Goal: Check status: Check status

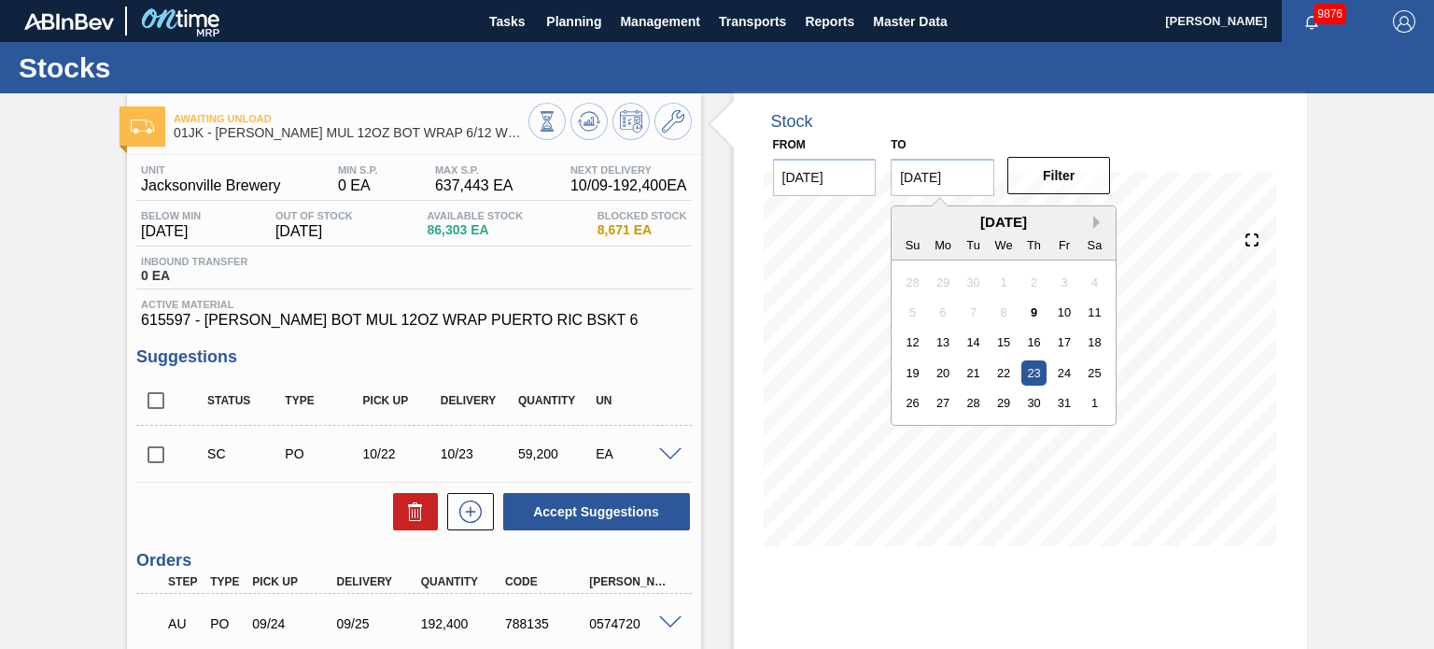
click at [1102, 227] on button "Next Month" at bounding box center [1099, 222] width 13 height 13
click at [1037, 409] on div "27" at bounding box center [1033, 402] width 25 height 25
type input "[DATE]"
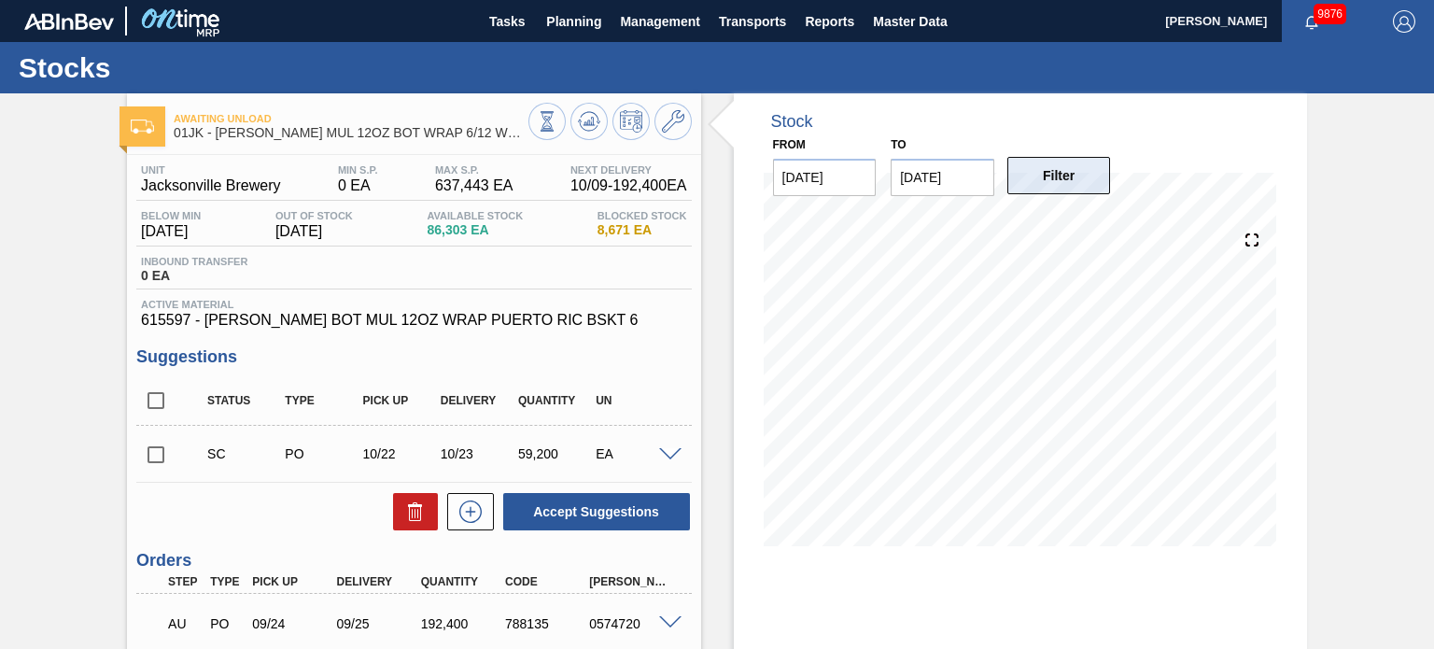
click at [1038, 179] on button "Filter" at bounding box center [1059, 175] width 104 height 37
click at [605, 33] on button "Planning" at bounding box center [574, 21] width 74 height 42
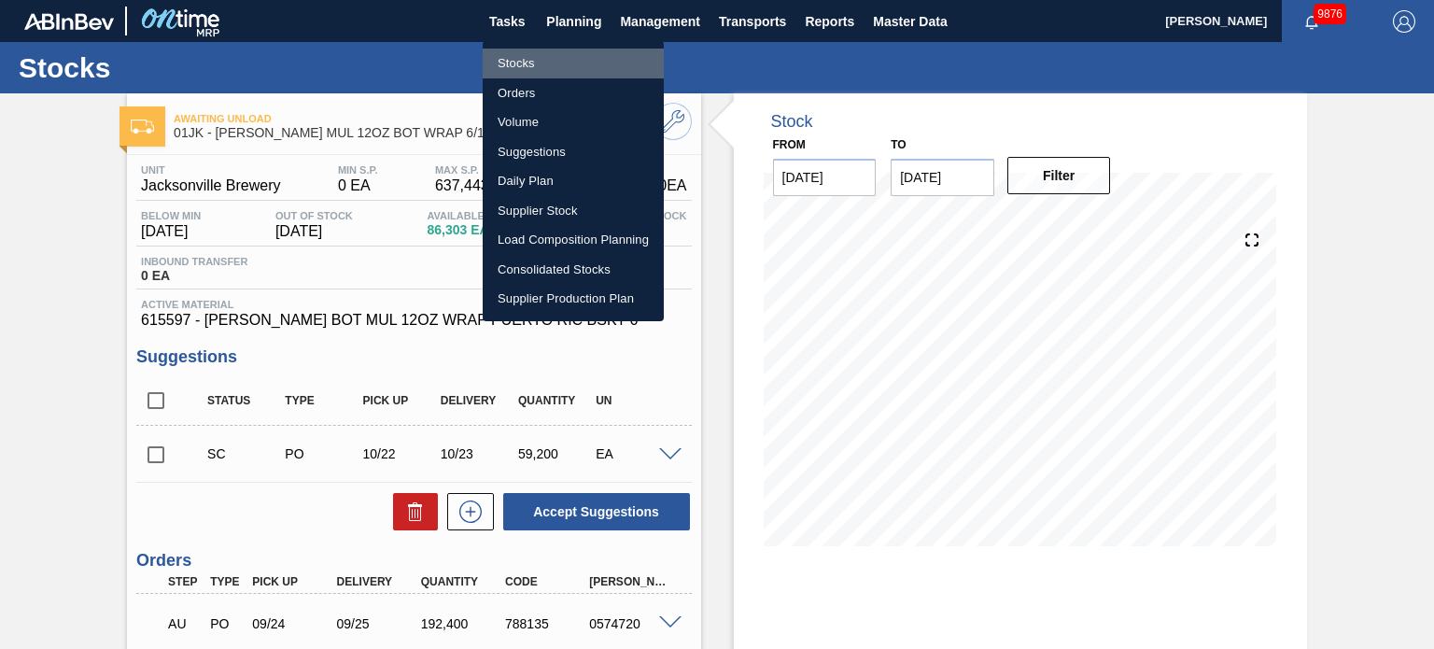
click at [555, 59] on li "Stocks" at bounding box center [573, 64] width 181 height 30
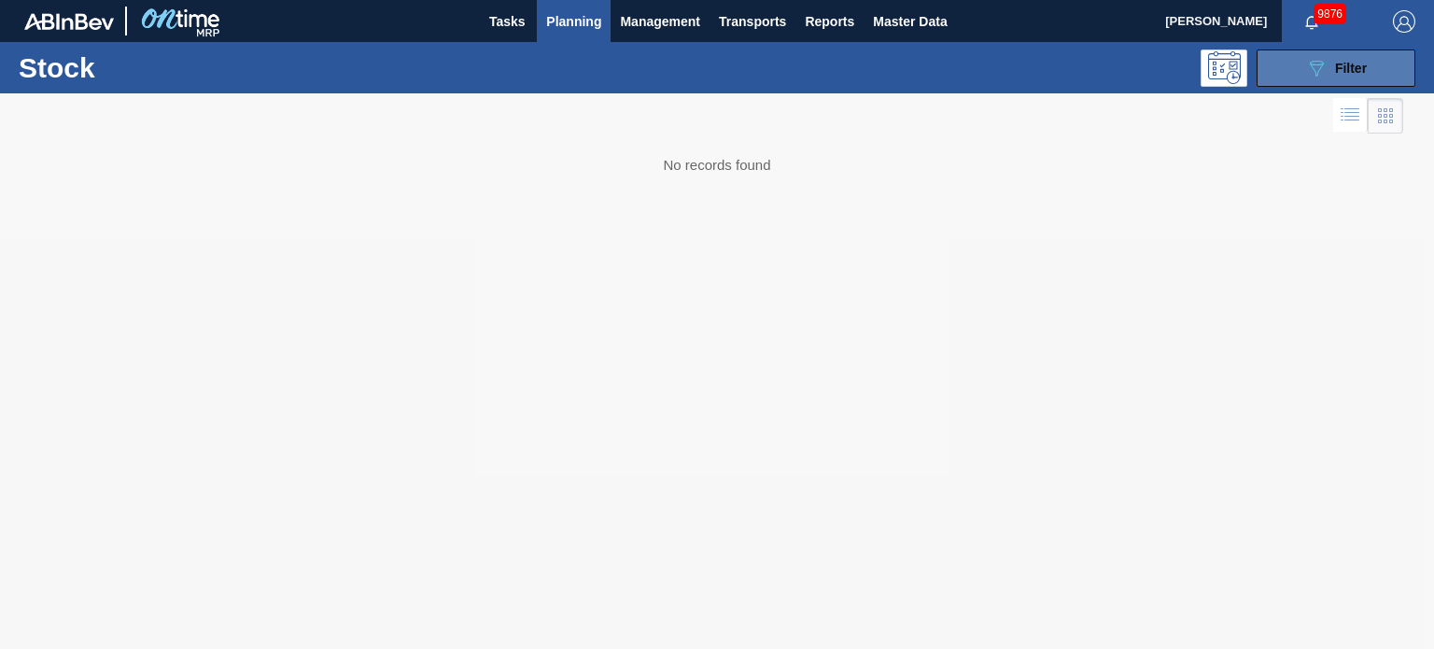
click at [1302, 70] on button "089F7B8B-B2A5-4AFE-B5C0-19BA573D28AC Filter" at bounding box center [1335, 67] width 159 height 37
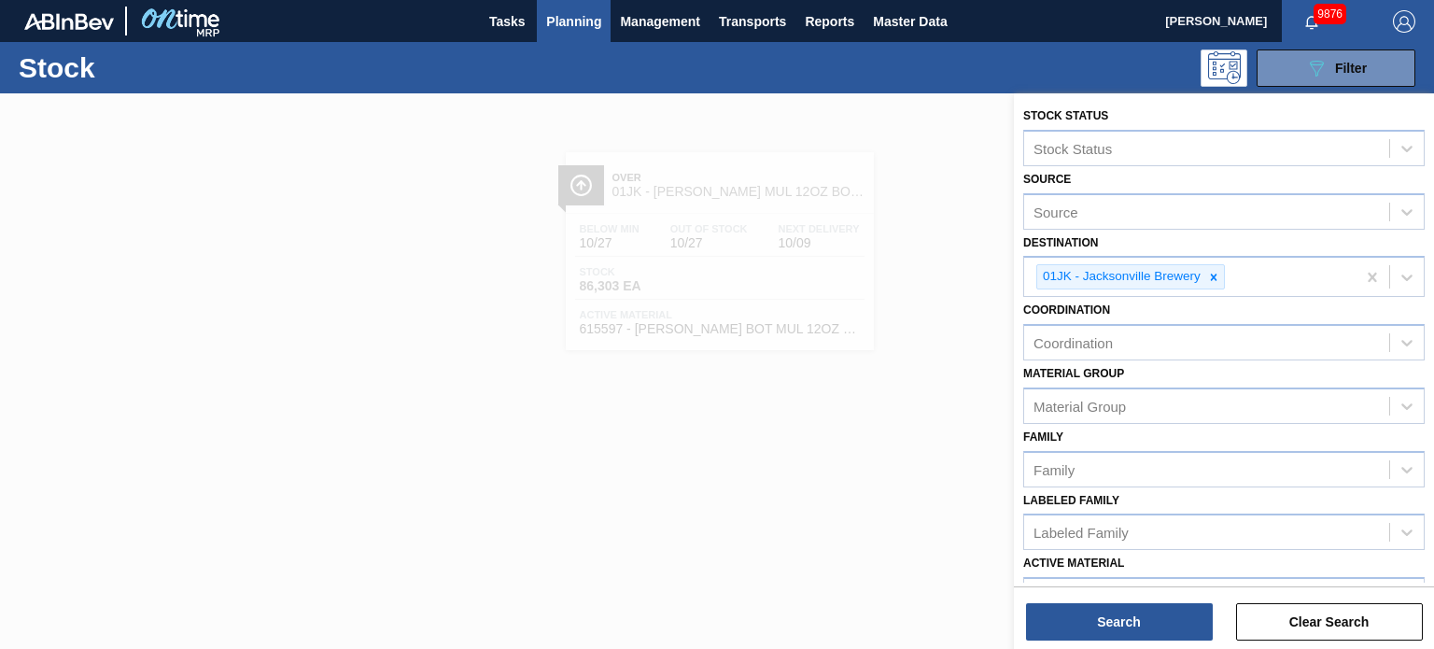
scroll to position [270, 0]
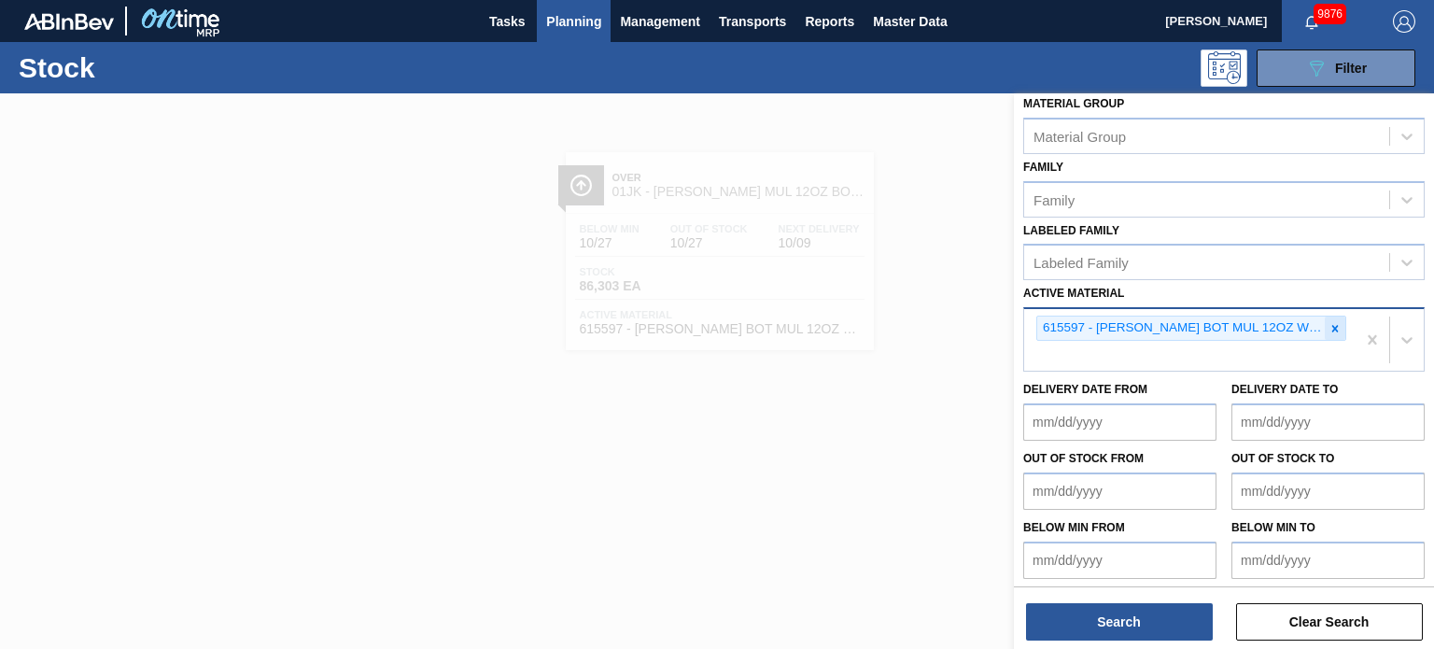
click at [1334, 326] on icon at bounding box center [1334, 328] width 13 height 13
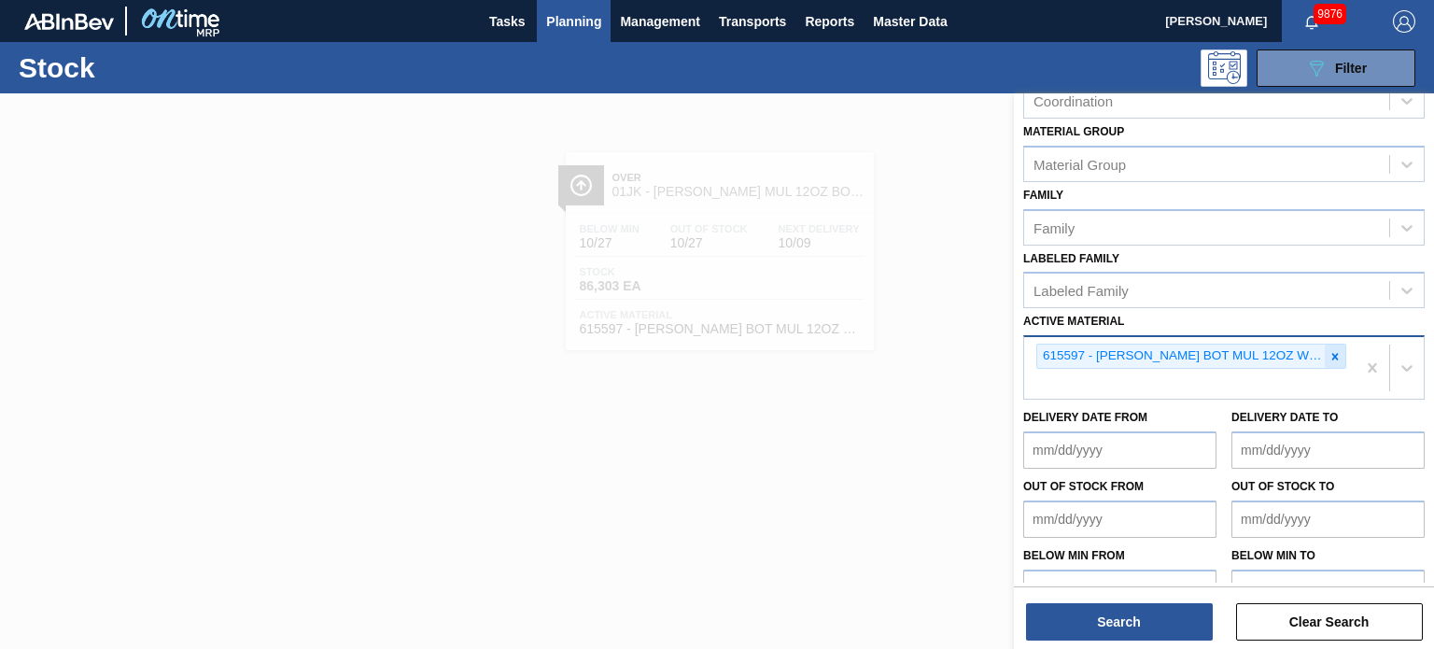
paste Material "878636"
type Material "878636"
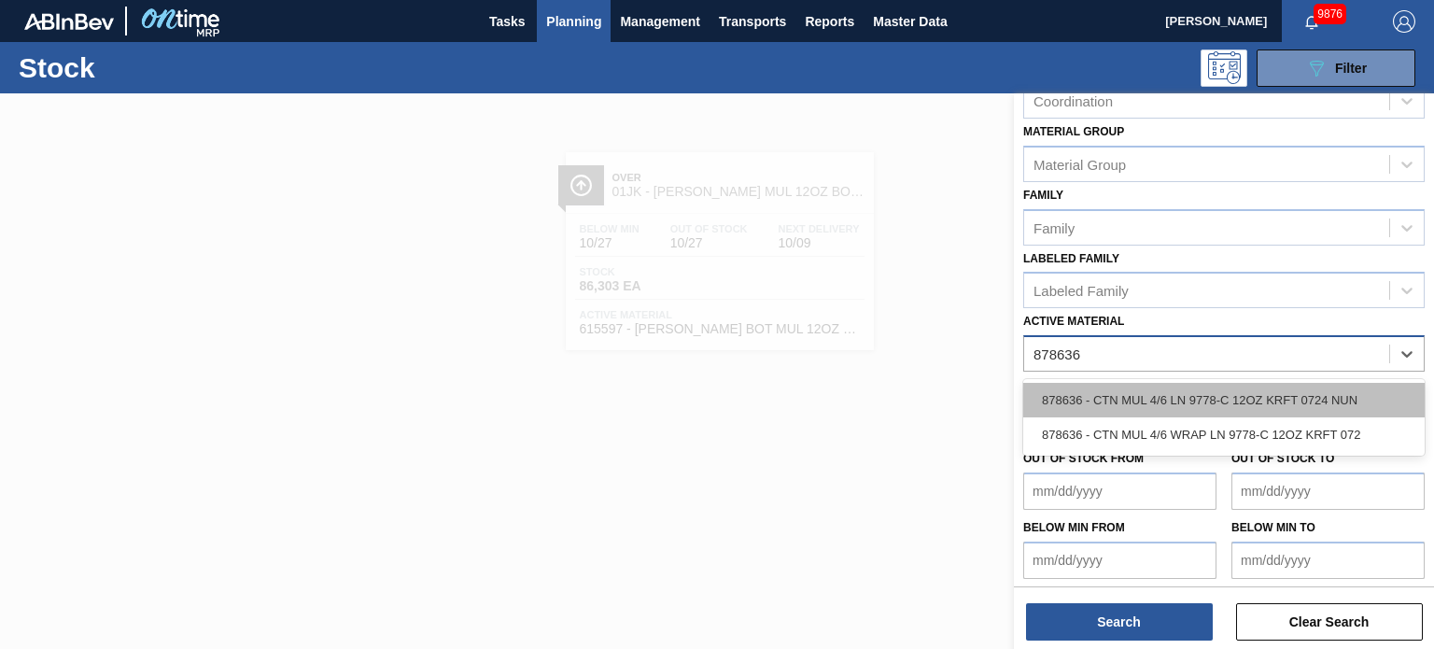
click at [1095, 391] on div "878636 - CTN MUL 4/6 LN 9778-C 12OZ KRFT 0724 NUN" at bounding box center [1223, 400] width 401 height 35
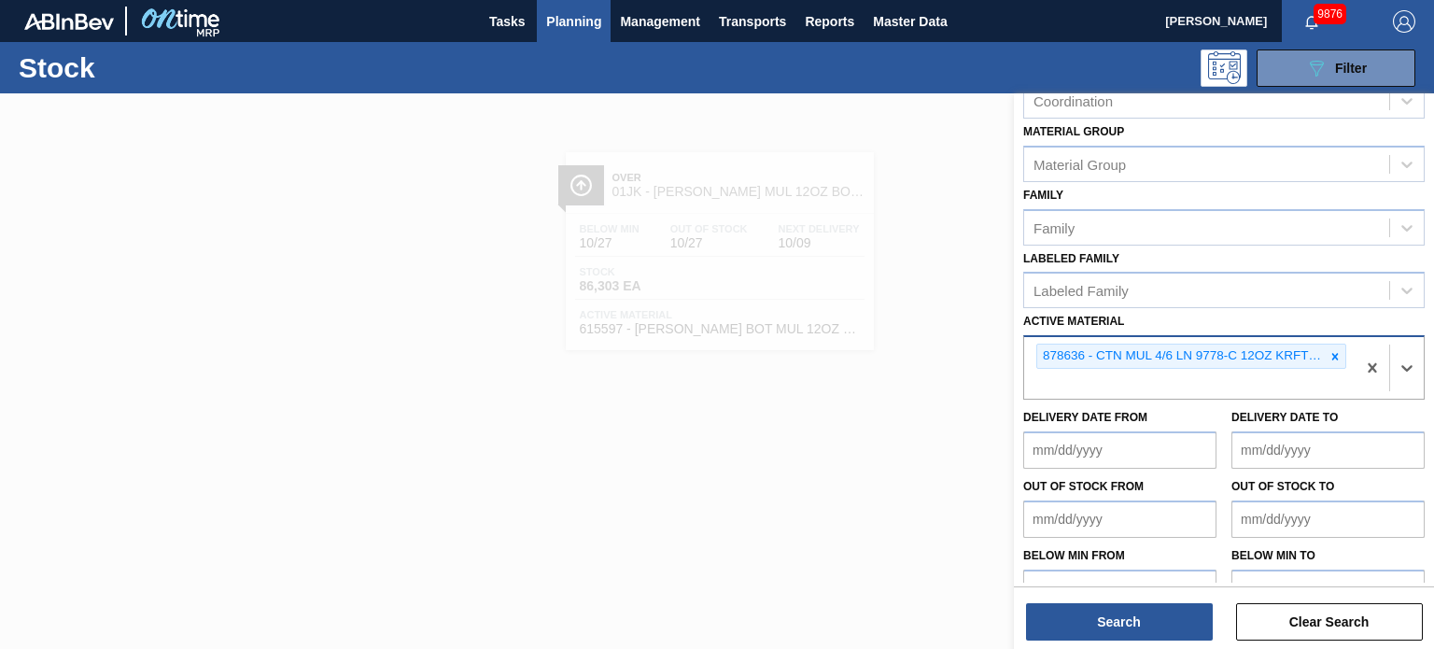
scroll to position [270, 0]
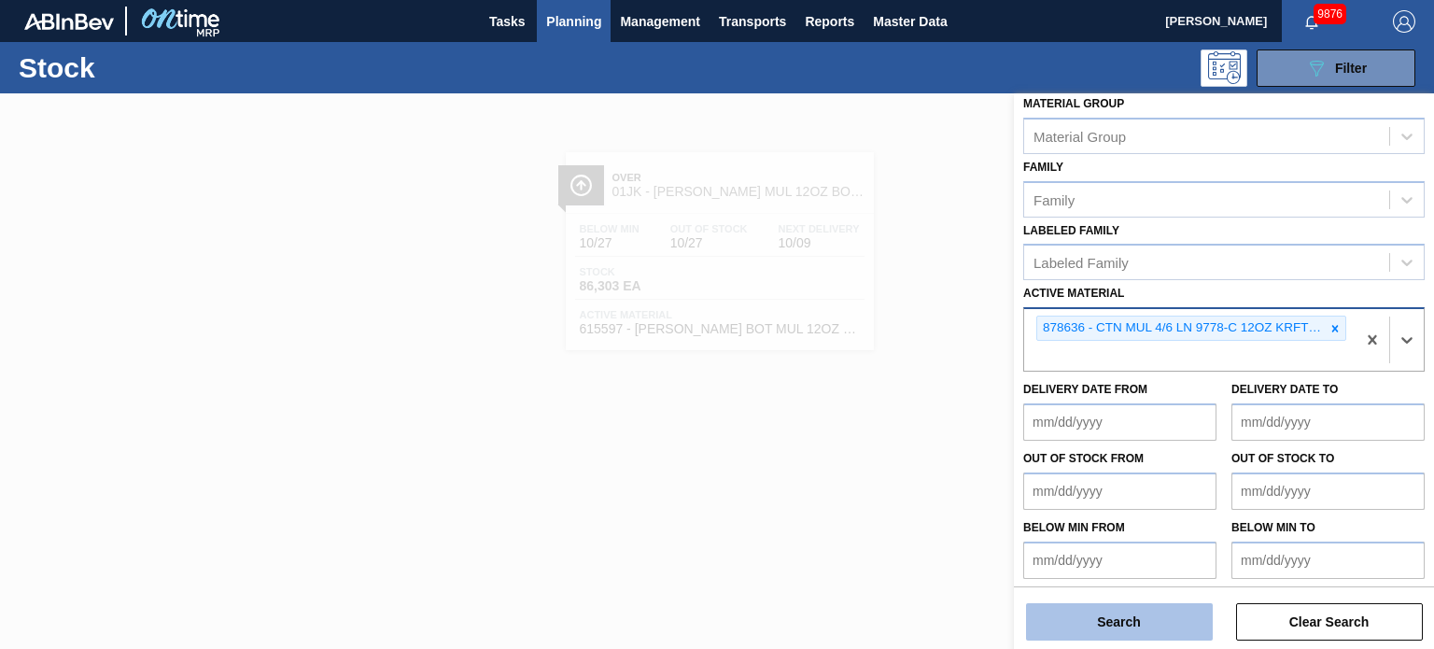
click at [1086, 608] on button "Search" at bounding box center [1119, 621] width 187 height 37
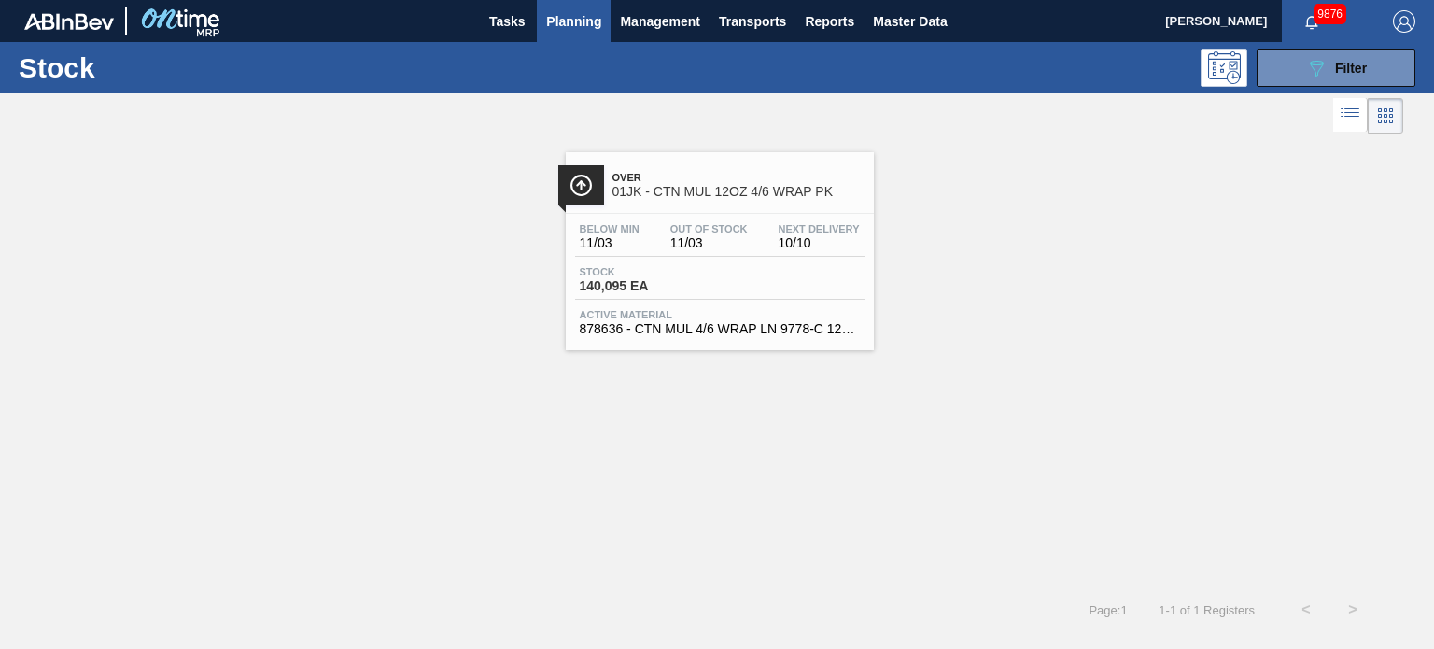
click at [680, 221] on div "Below Min 11/03 Out Of Stock 11/03 Next Delivery 10/10 Stock 140,095 EA Active …" at bounding box center [720, 277] width 308 height 127
